Goal: Find specific page/section: Find specific page/section

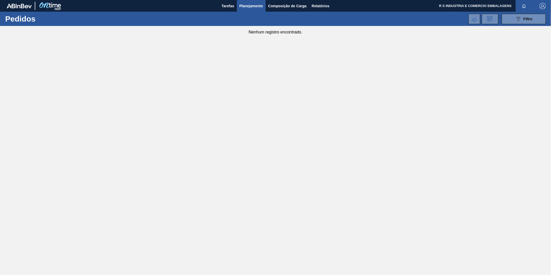
click at [241, 4] on span "Planejamento" at bounding box center [252, 6] width 24 height 6
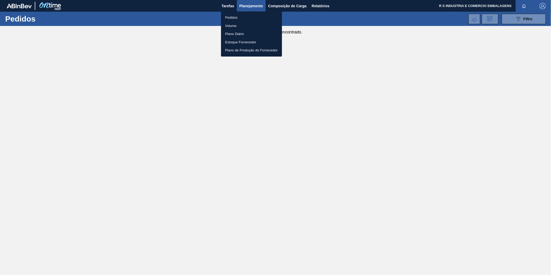
click at [232, 17] on li "Pedidos" at bounding box center [251, 18] width 61 height 8
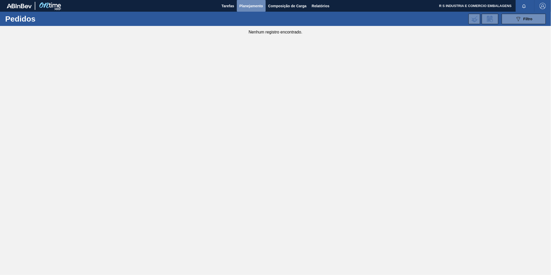
click at [248, 4] on span "Planejamento" at bounding box center [252, 6] width 24 height 6
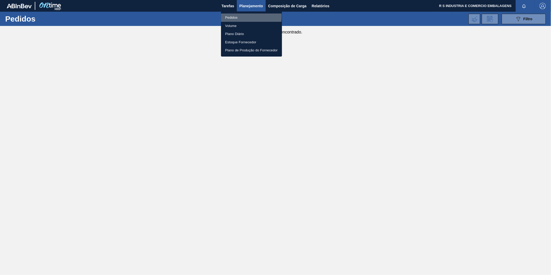
click at [233, 16] on li "Pedidos" at bounding box center [251, 18] width 61 height 8
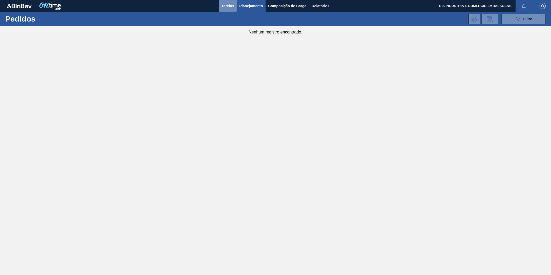
click at [227, 4] on span "Tarefas" at bounding box center [228, 6] width 13 height 6
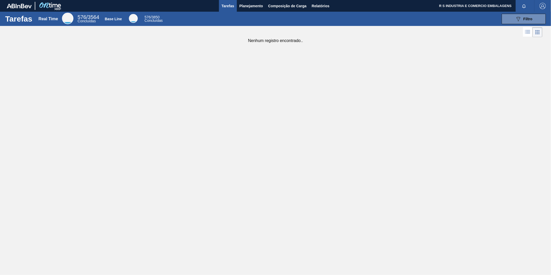
drag, startPoint x: 110, startPoint y: 54, endPoint x: 165, endPoint y: 54, distance: 55.0
click at [110, 54] on div "Tarefas Real Time 576 / 3564 Concluídas Base Line 576 / 3850 Concluídas 089F7B8…" at bounding box center [275, 132] width 551 height 240
